Goal: Information Seeking & Learning: Learn about a topic

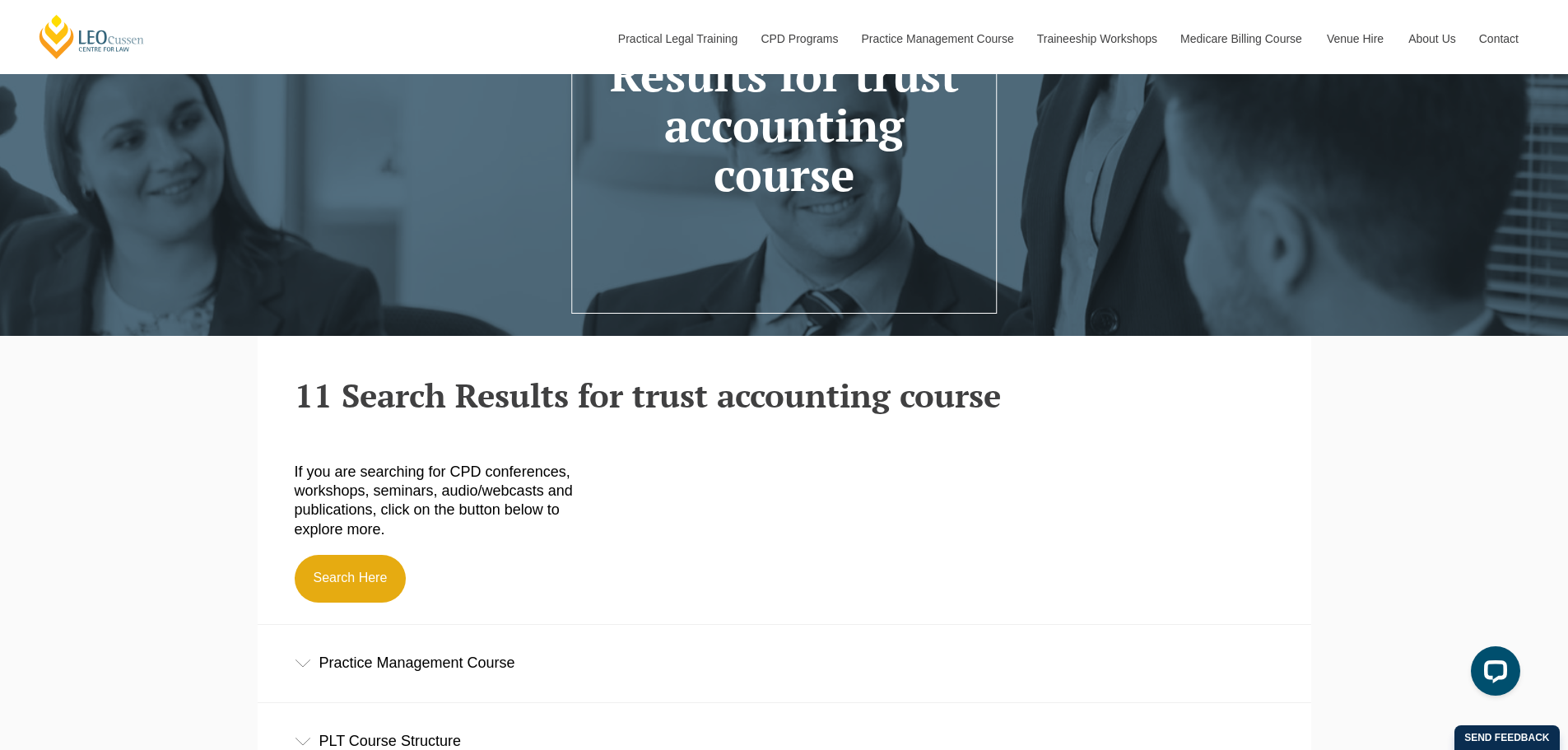
scroll to position [330, 0]
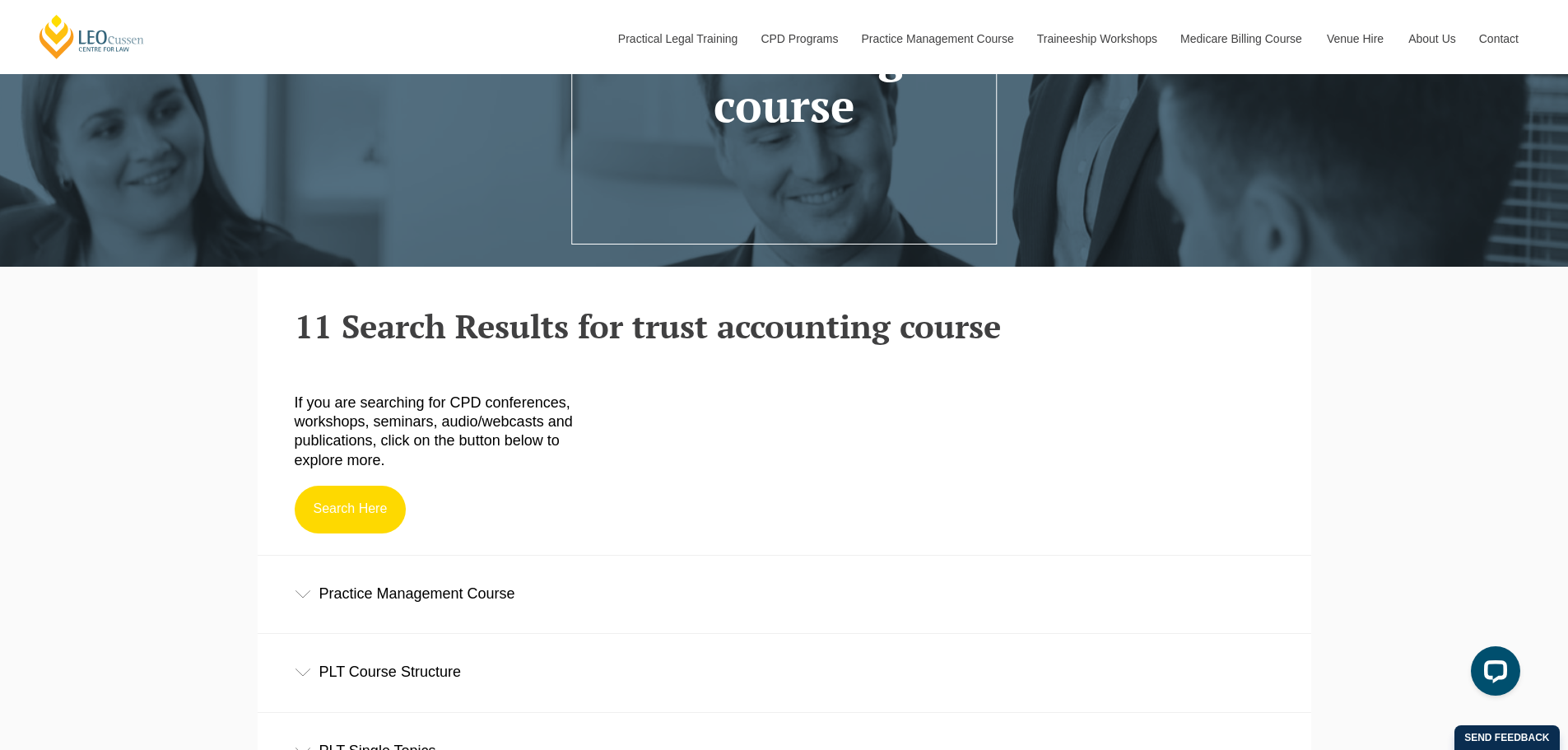
click at [331, 521] on link "Search Here" at bounding box center [350, 509] width 112 height 47
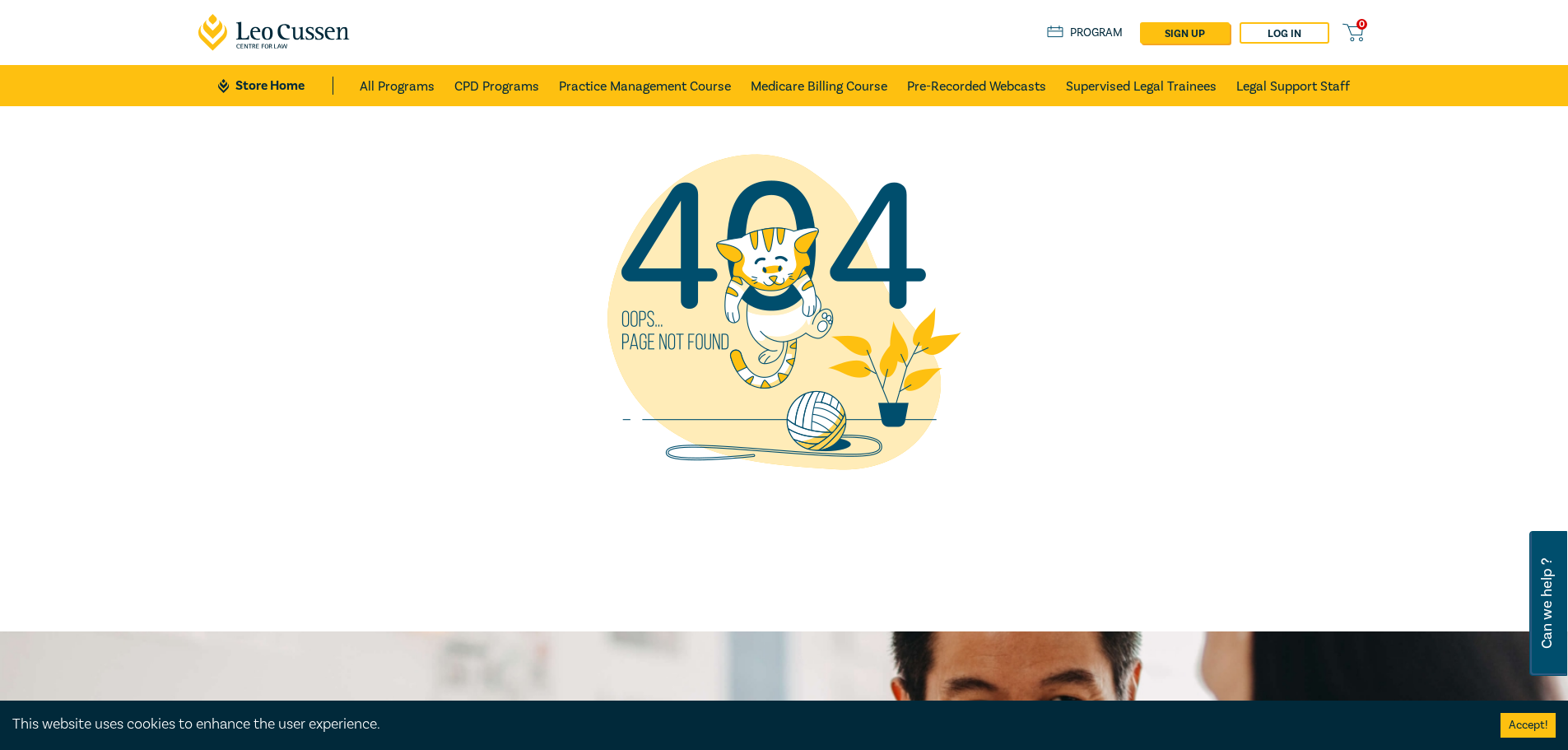
click at [320, 28] on icon at bounding box center [320, 34] width 9 height 13
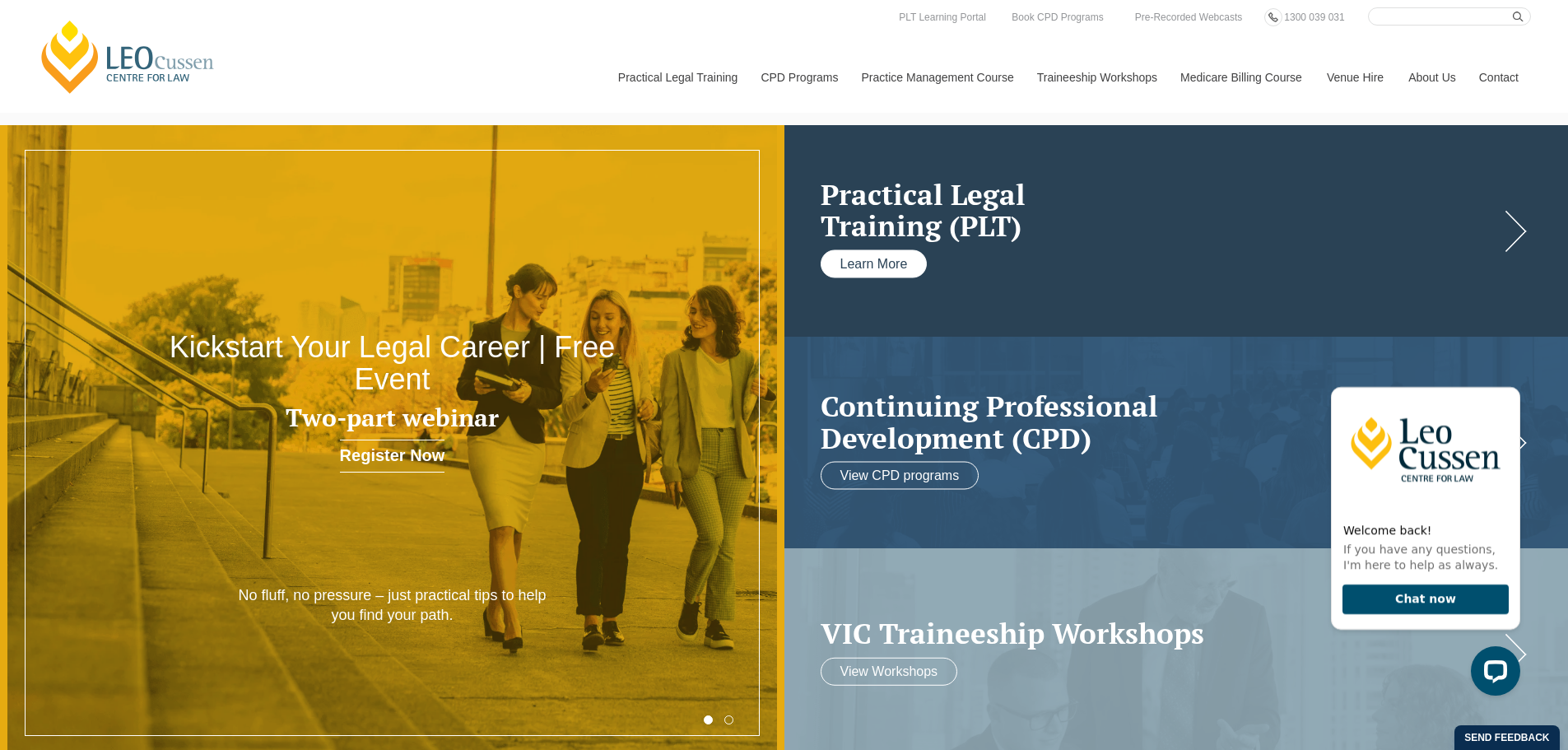
click at [898, 257] on link "Learn More" at bounding box center [874, 263] width 107 height 28
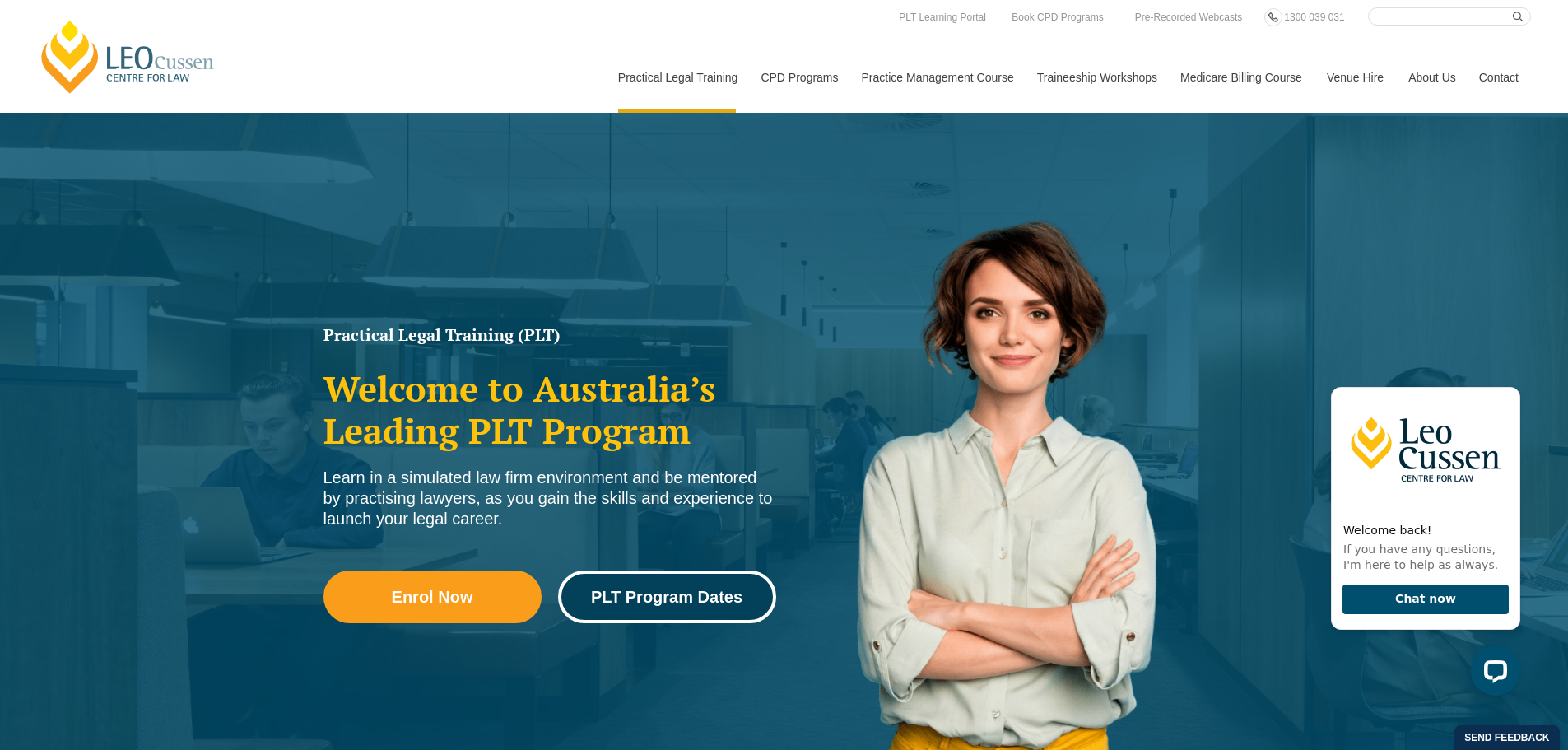
click at [657, 607] on link "PLT Program Dates" at bounding box center [667, 598] width 218 height 53
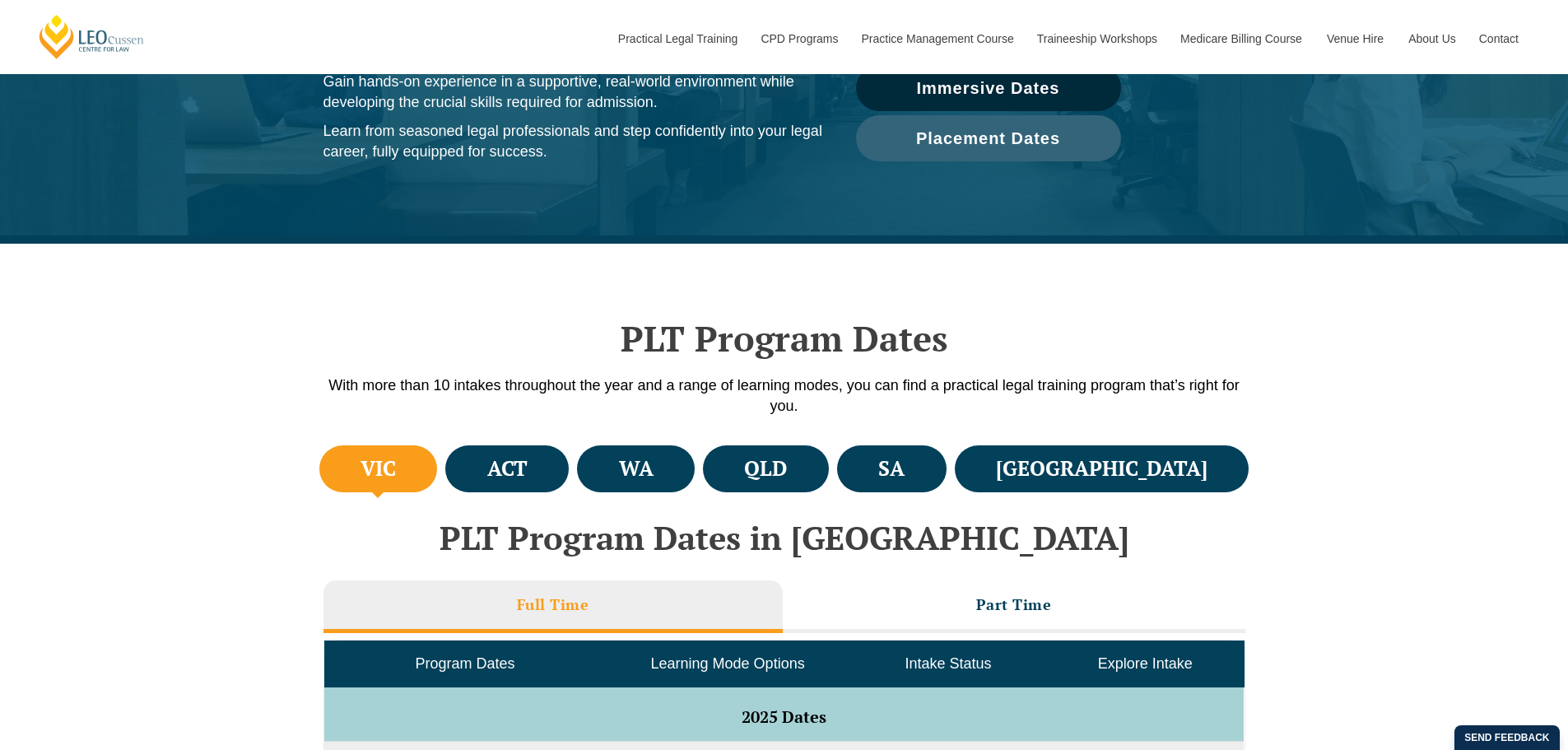
click at [419, 469] on li "VIC" at bounding box center [378, 469] width 118 height 47
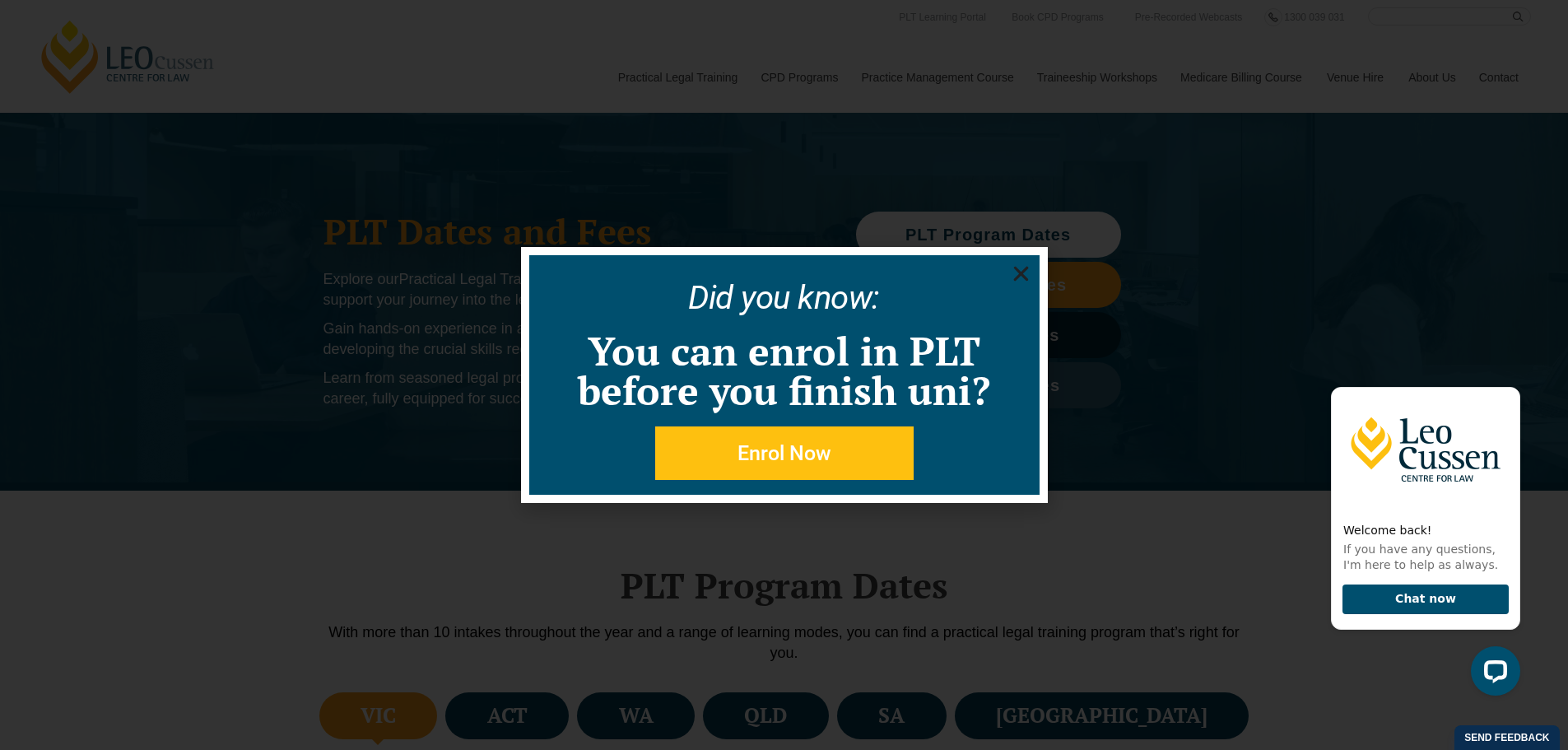
click at [1026, 269] on use "Close" at bounding box center [1021, 275] width 15 height 15
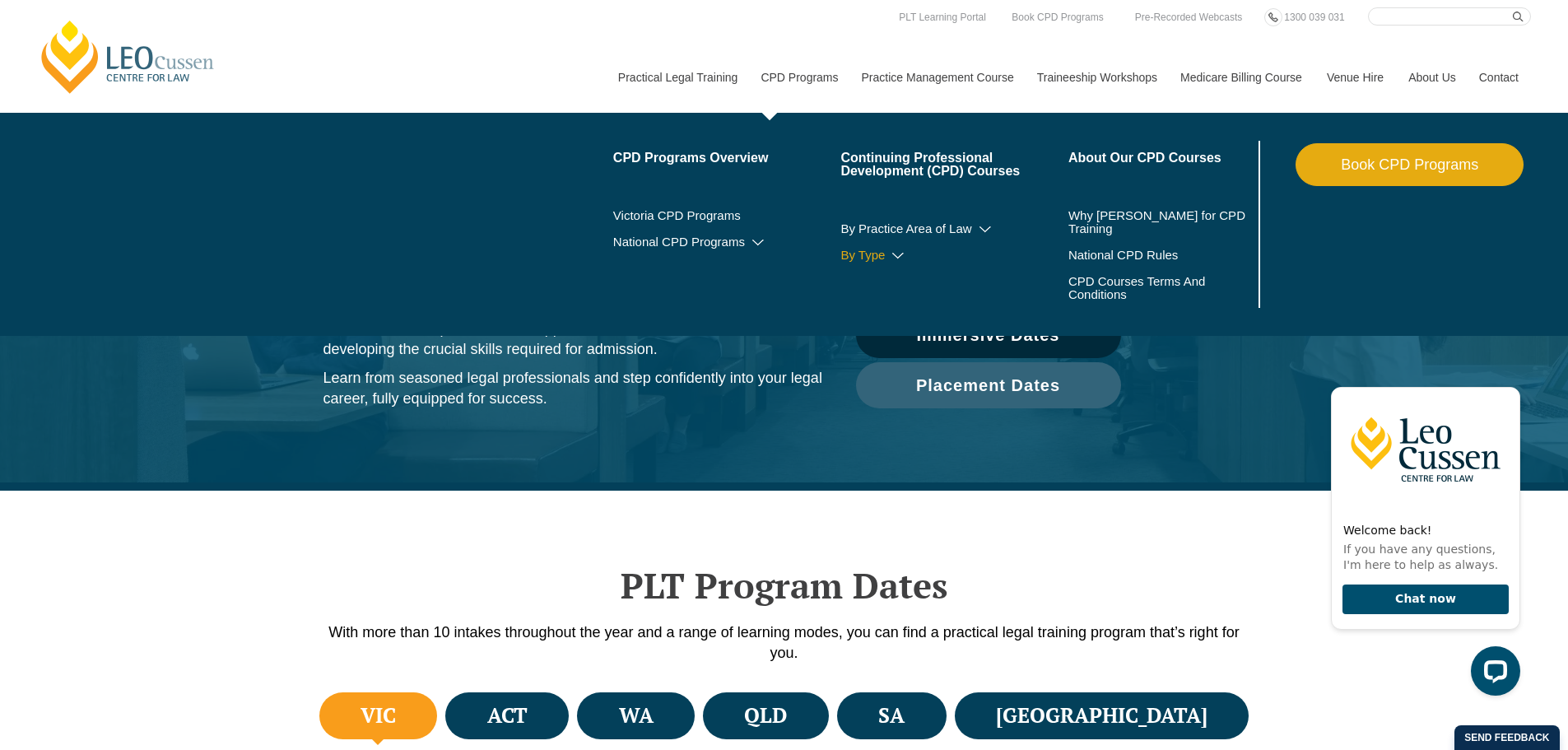
click at [886, 256] on link "By Type" at bounding box center [954, 256] width 228 height 13
click at [900, 255] on icon at bounding box center [898, 256] width 16 height 11
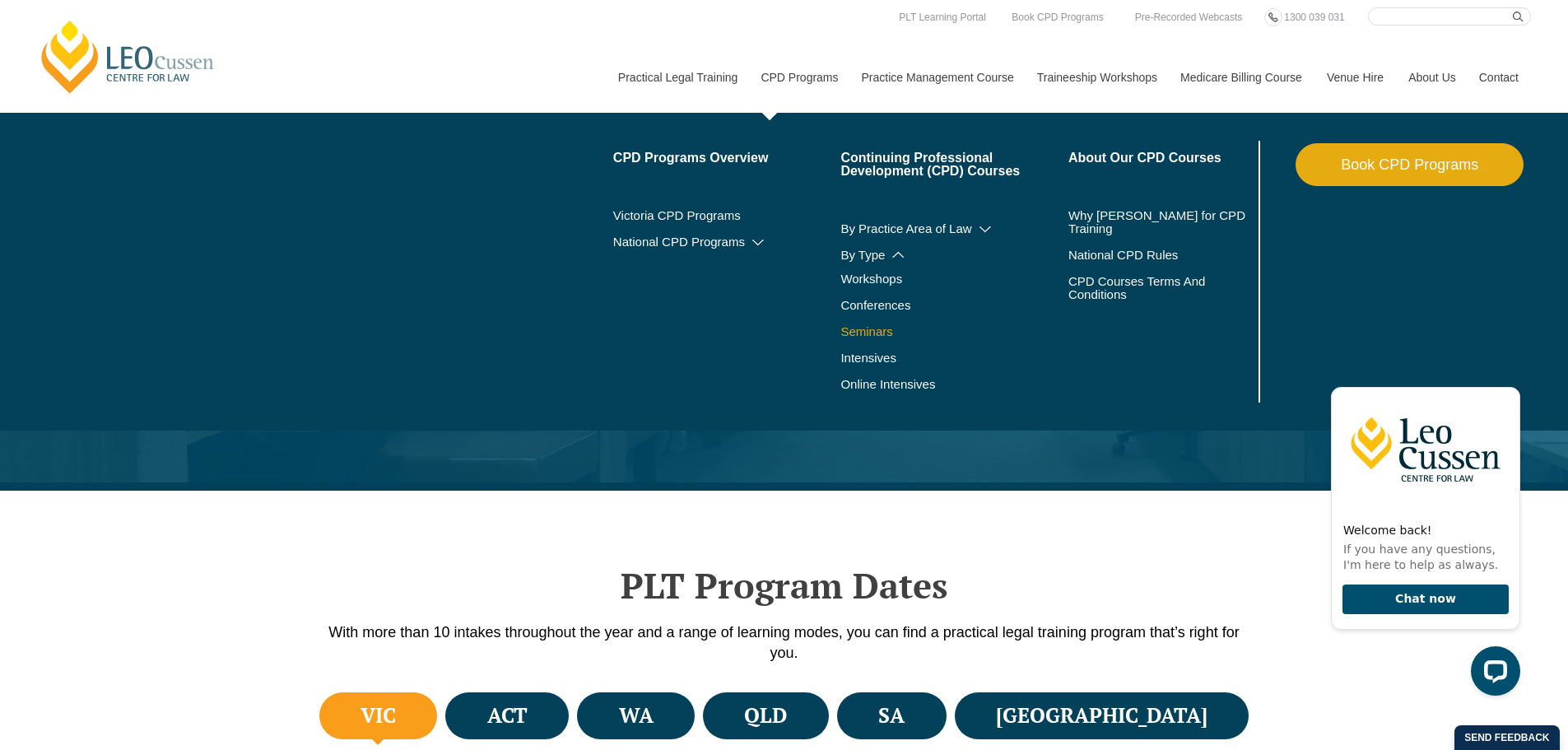
click at [892, 327] on link "Seminars" at bounding box center [934, 331] width 187 height 13
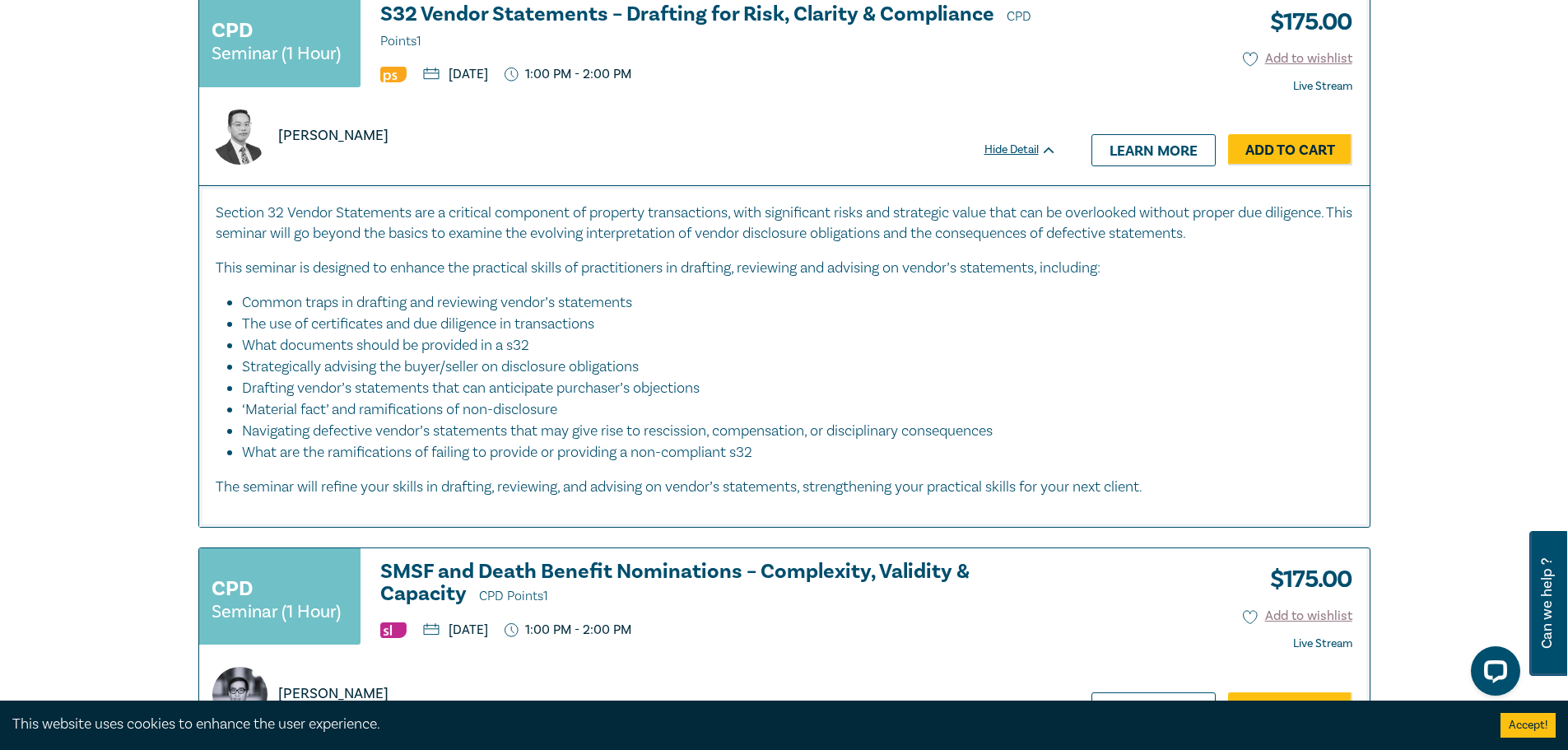
scroll to position [3869, 0]
